Goal: Check status: Check status

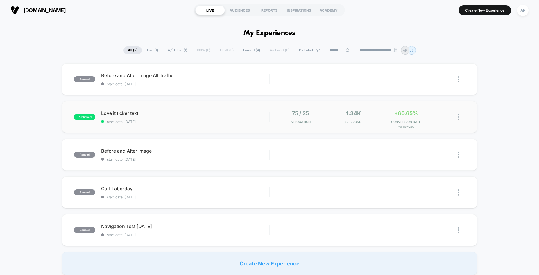
click at [263, 105] on div "published Love it ticker text start date: [DATE] 75 / 25 Allocation 1.34k Sessi…" at bounding box center [269, 117] width 415 height 32
